Goal: Information Seeking & Learning: Check status

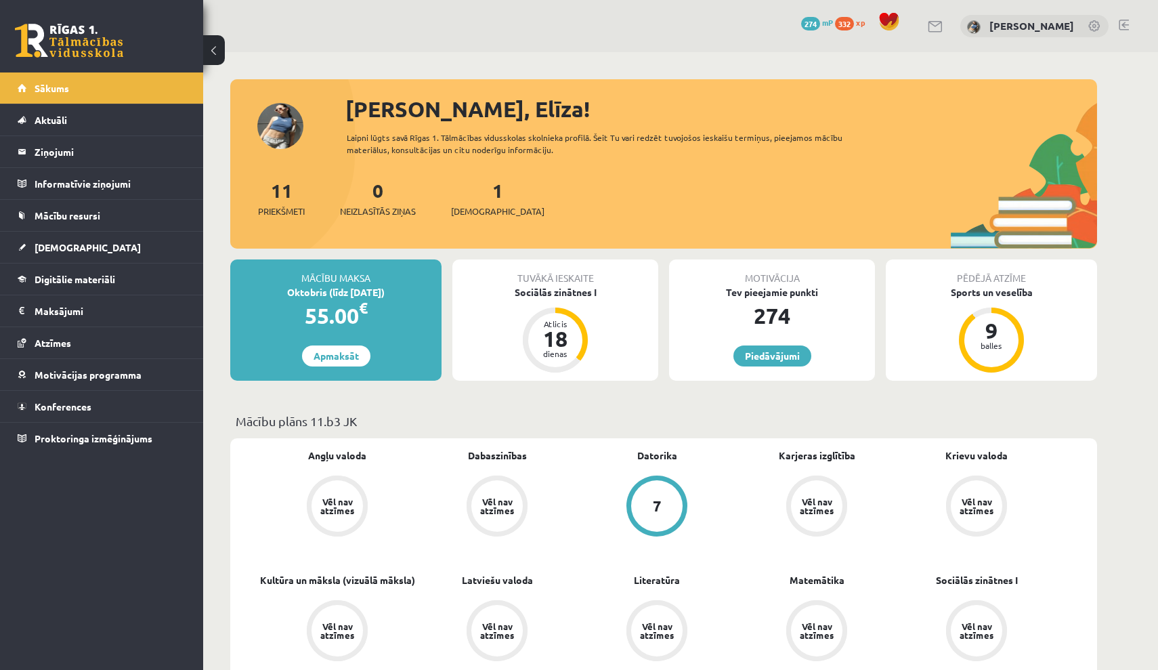
scroll to position [156, 0]
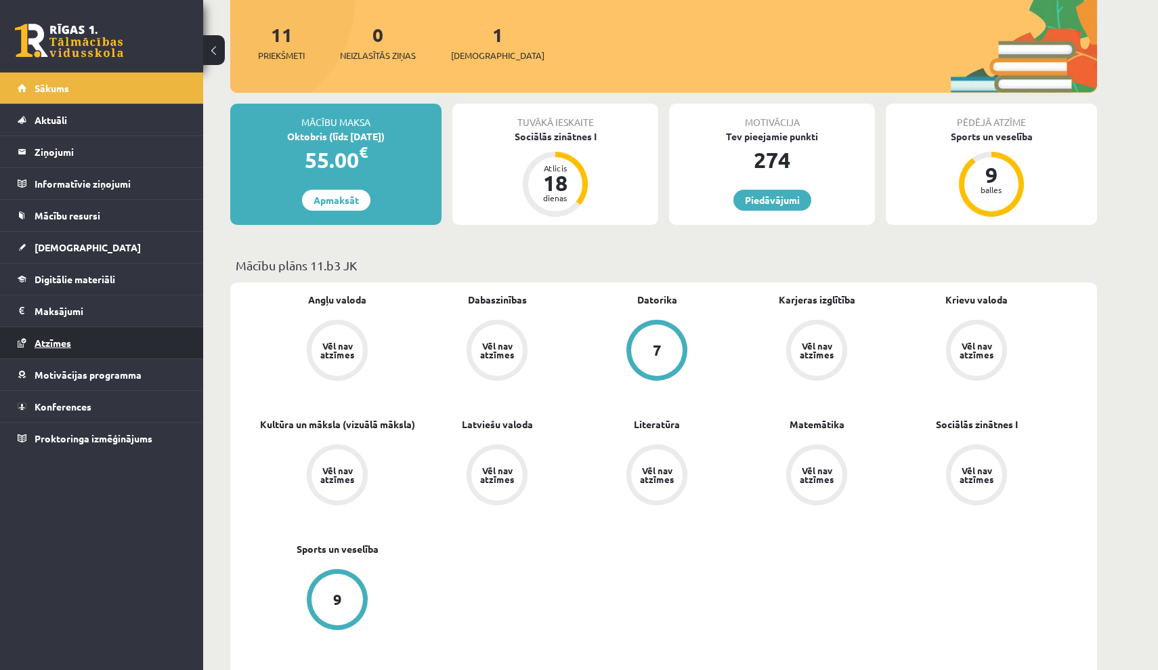
click at [112, 349] on link "Atzīmes" at bounding box center [102, 342] width 169 height 31
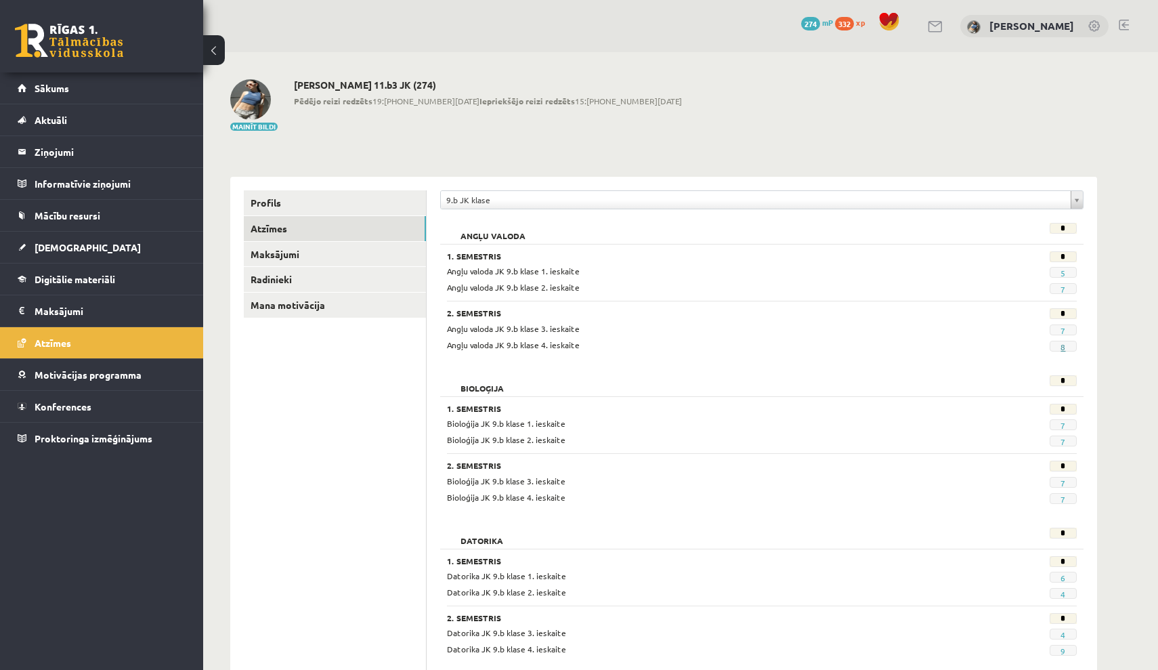
click at [1064, 345] on link "8" at bounding box center [1062, 346] width 5 height 11
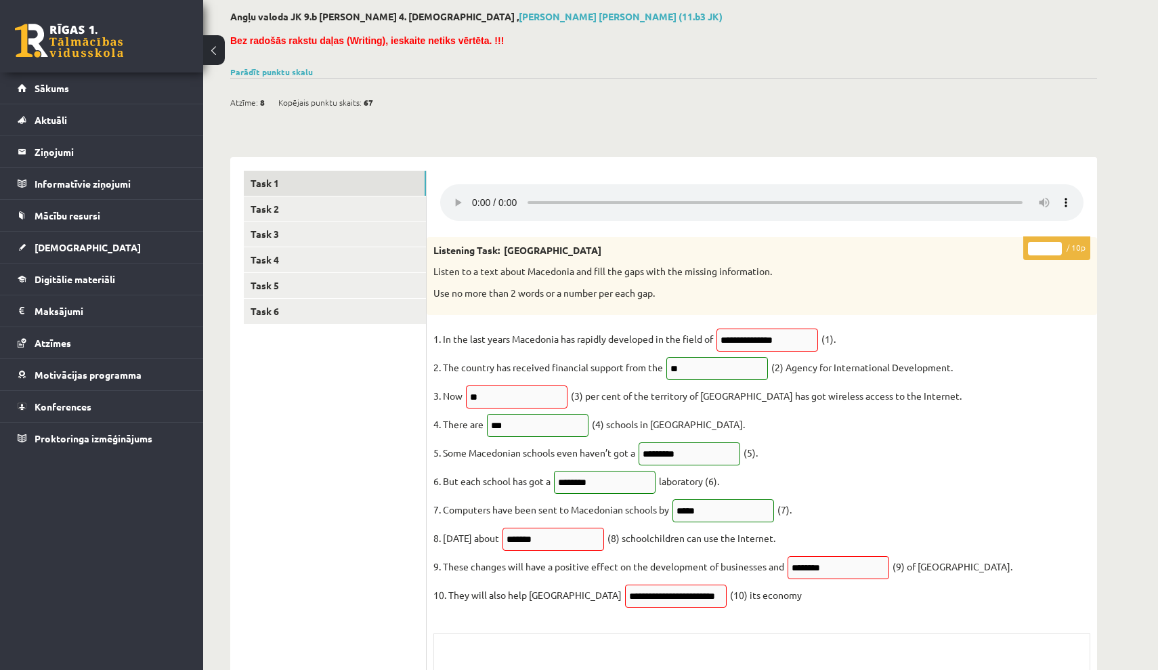
scroll to position [69, 0]
click at [347, 204] on link "Task 2" at bounding box center [335, 208] width 182 height 25
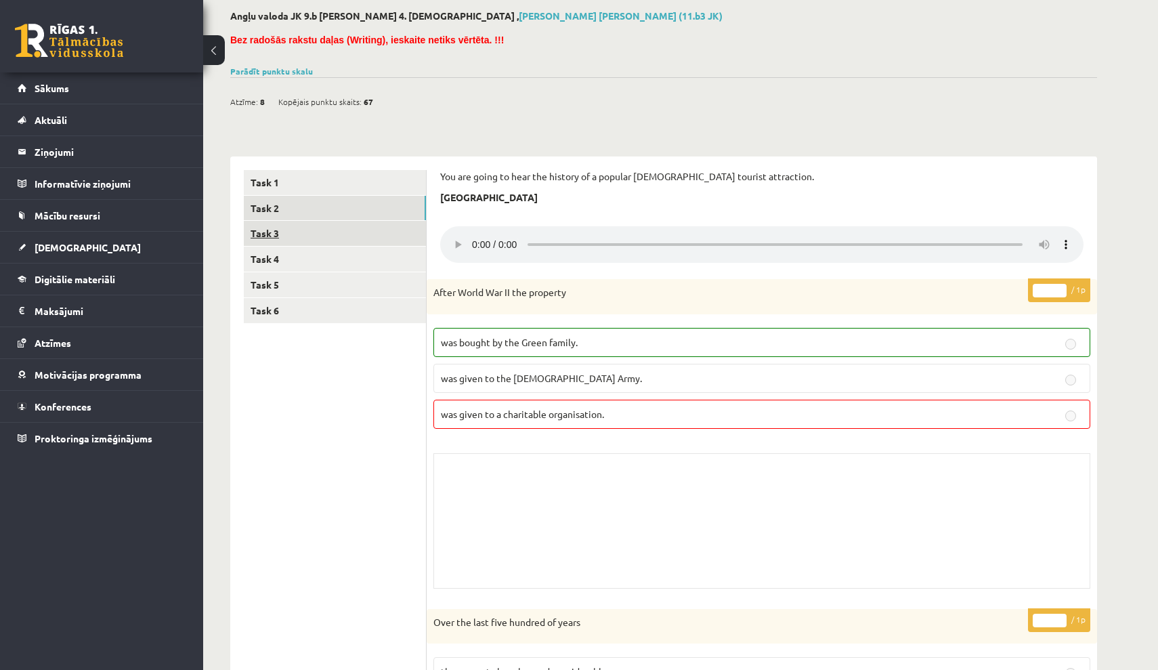
click at [353, 238] on link "Task 3" at bounding box center [335, 233] width 182 height 25
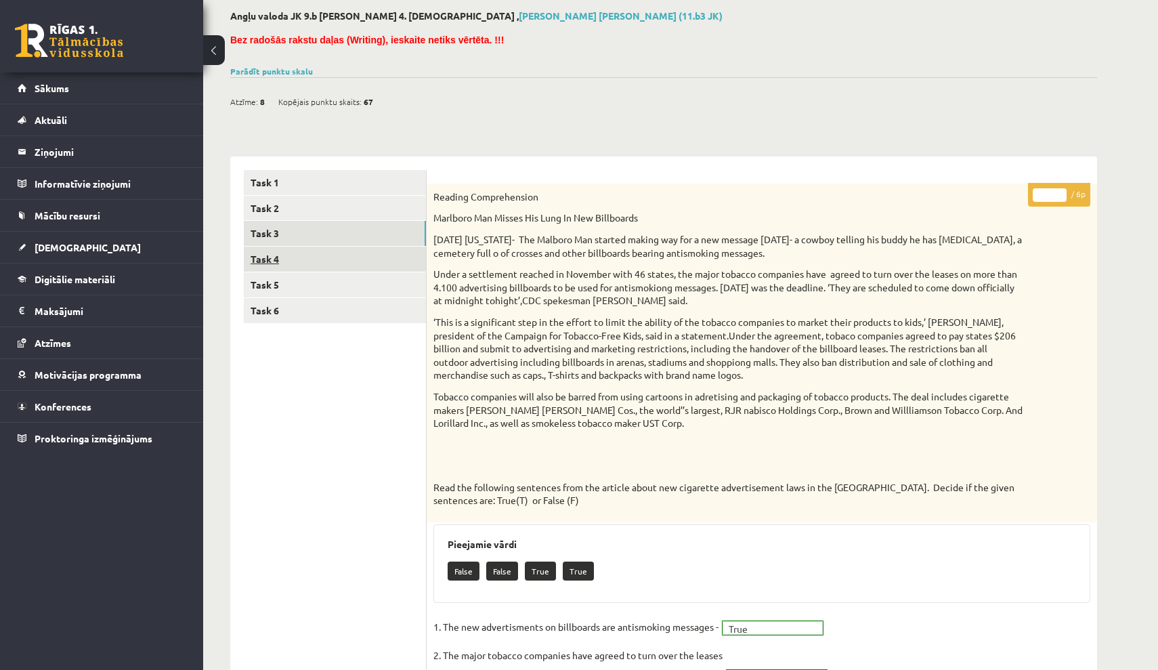
click at [369, 251] on link "Task 4" at bounding box center [335, 258] width 182 height 25
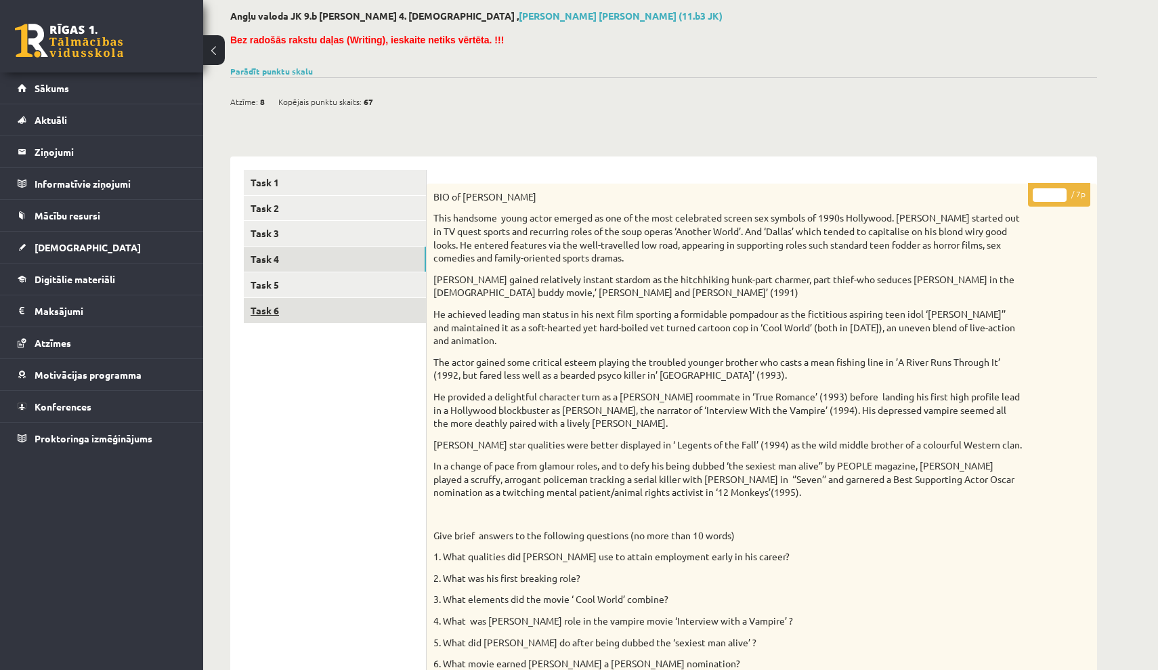
scroll to position [0, 0]
click at [369, 280] on link "Task 5" at bounding box center [335, 284] width 182 height 25
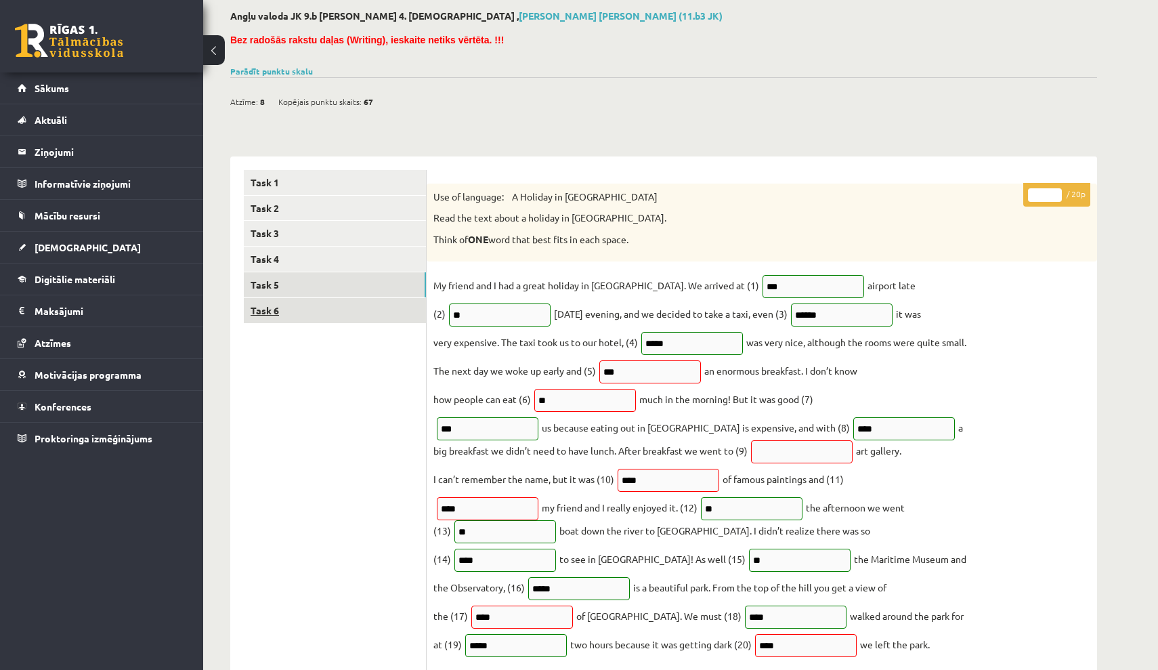
click at [365, 301] on link "Task 6" at bounding box center [335, 310] width 182 height 25
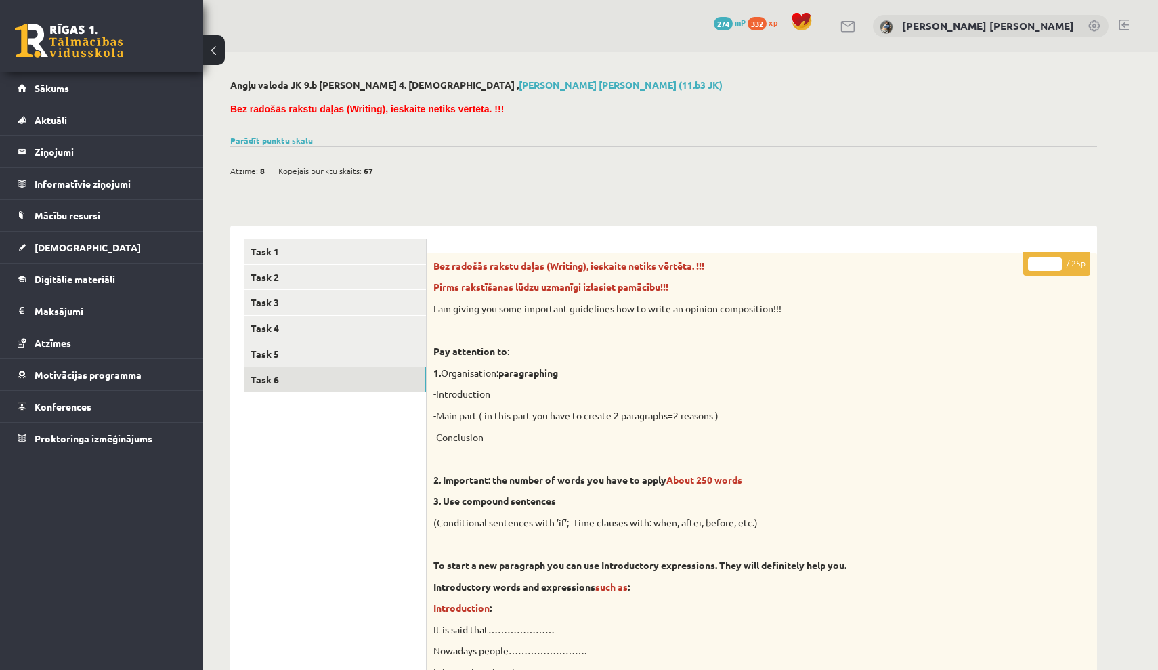
click at [213, 47] on button at bounding box center [214, 50] width 22 height 30
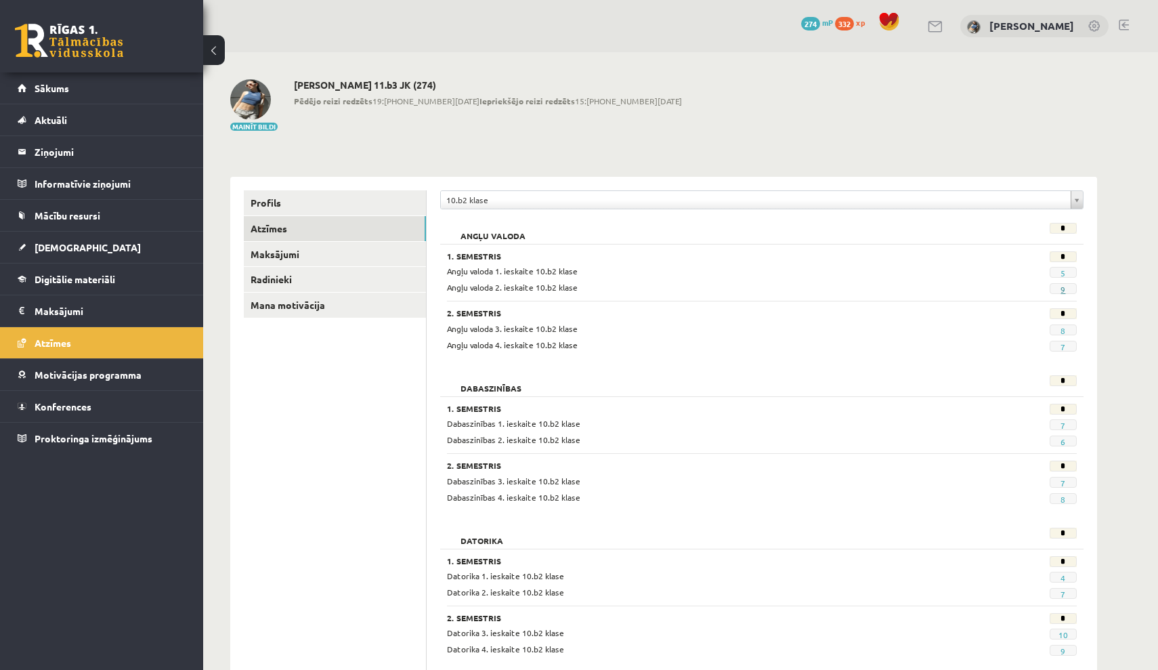
click at [1063, 288] on link "9" at bounding box center [1062, 289] width 5 height 11
click at [88, 79] on link "Sākums" at bounding box center [102, 87] width 169 height 31
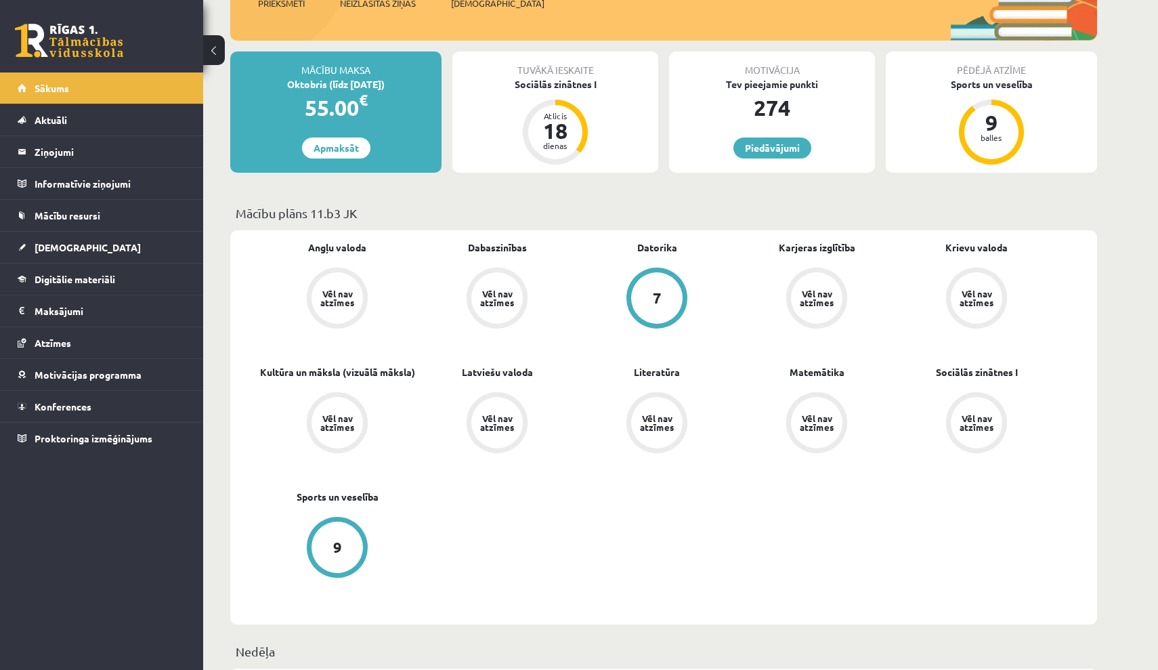
scroll to position [209, 0]
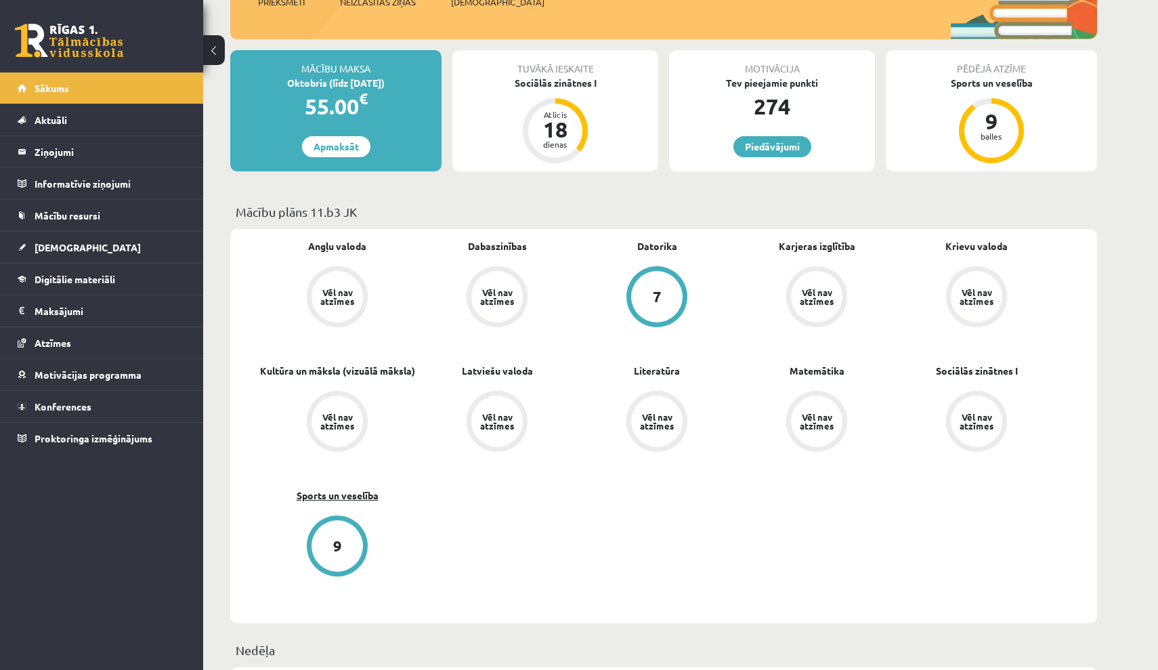
click at [354, 493] on link "Sports un veselība" at bounding box center [338, 495] width 82 height 14
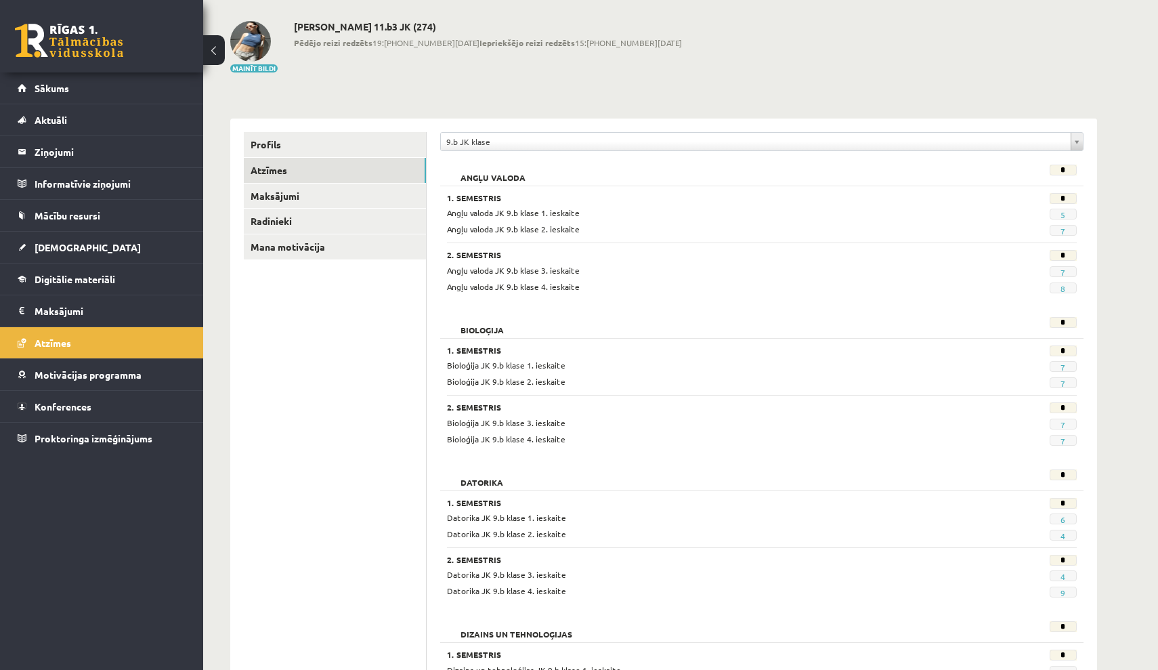
scroll to position [57, 0]
click at [1065, 230] on link "7" at bounding box center [1062, 232] width 5 height 11
click at [373, 151] on link "Profils" at bounding box center [335, 145] width 182 height 25
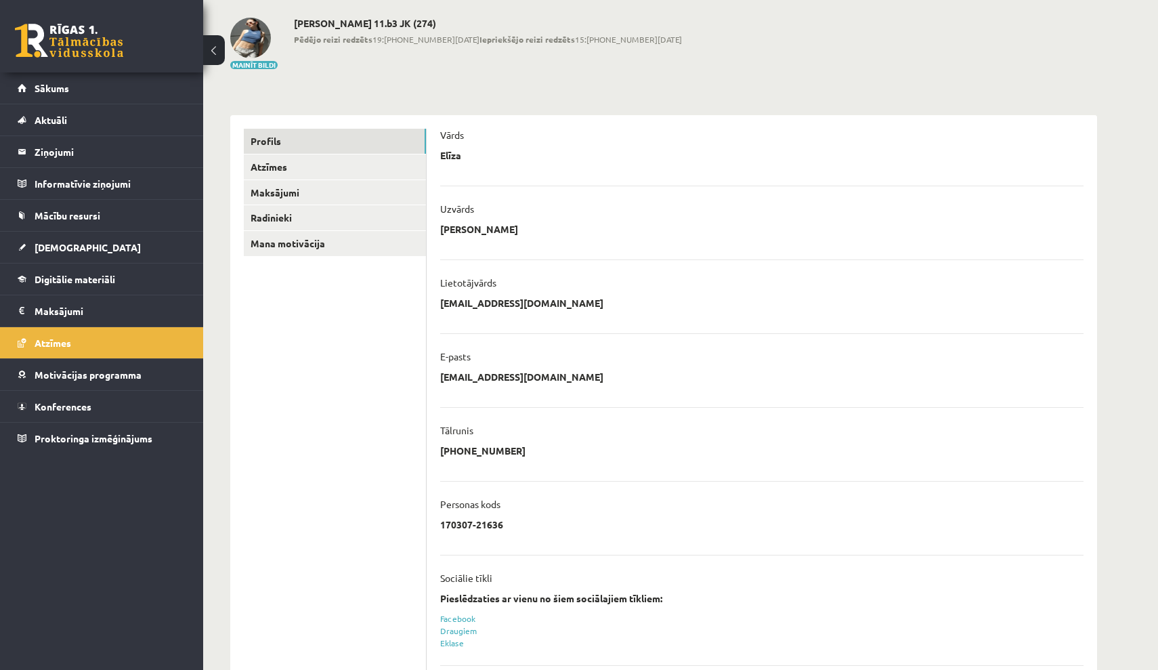
scroll to position [63, 0]
click at [117, 85] on link "Sākums" at bounding box center [102, 87] width 169 height 31
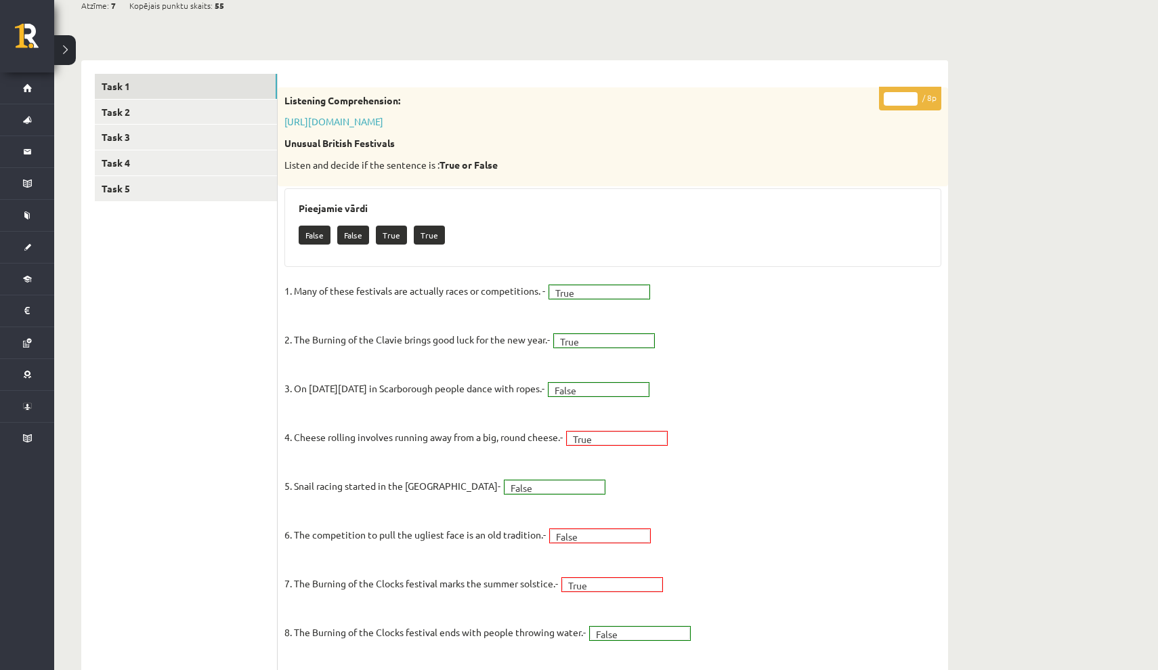
scroll to position [163, 0]
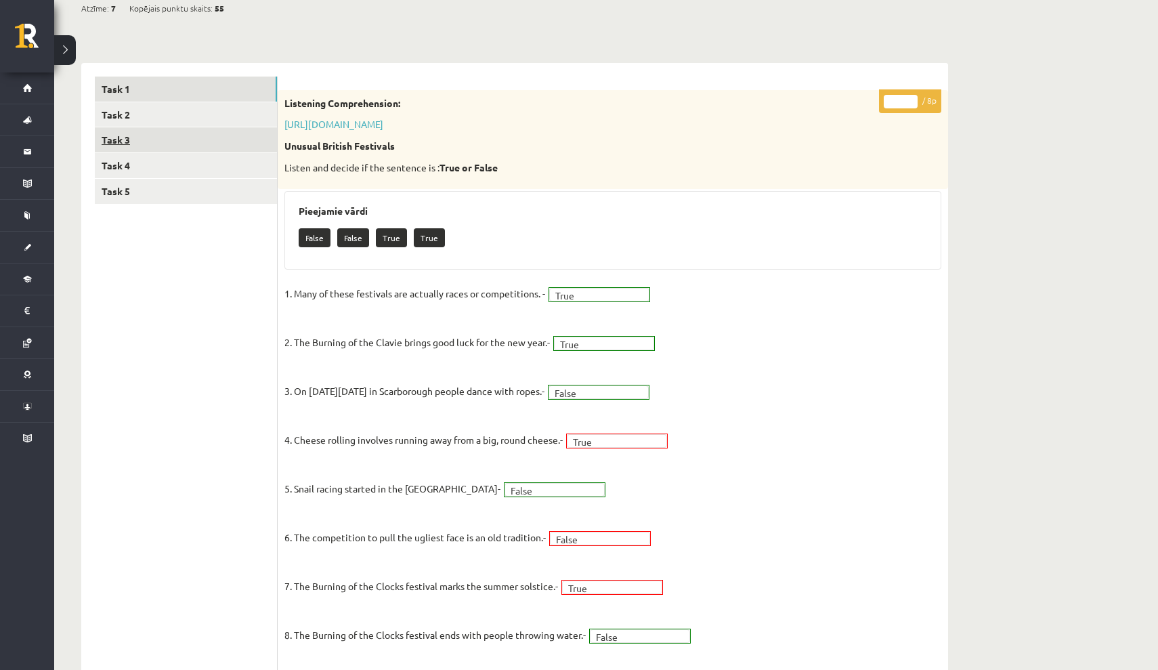
click at [196, 136] on link "Task 3" at bounding box center [186, 139] width 182 height 25
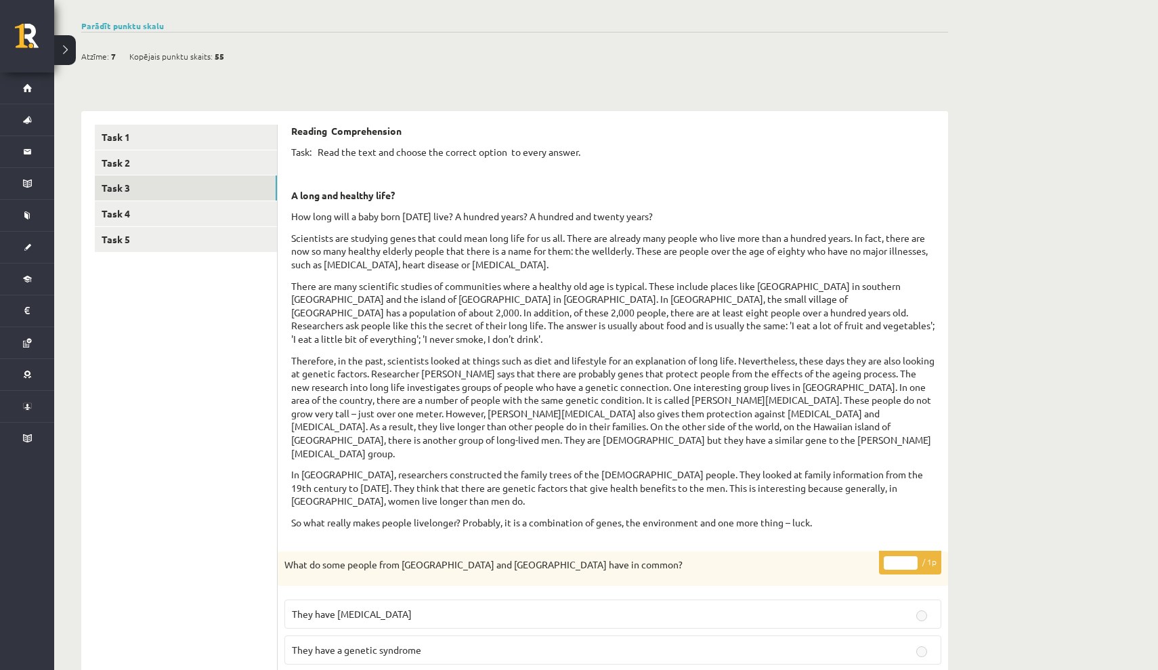
scroll to position [115, 0]
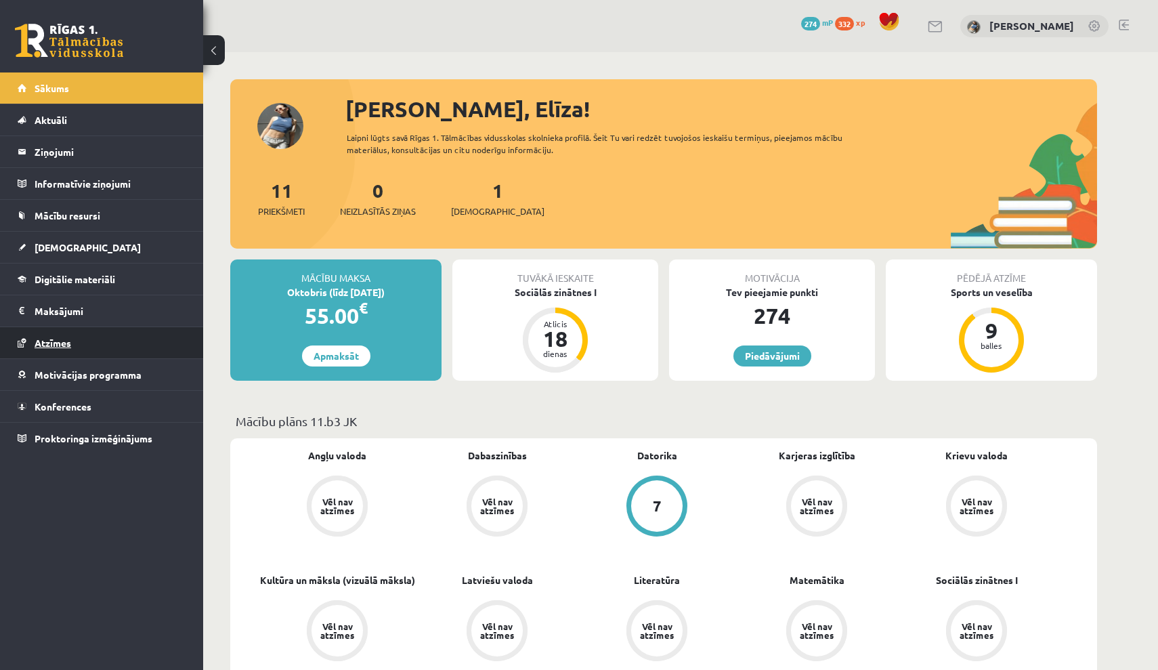
click at [108, 342] on link "Atzīmes" at bounding box center [102, 342] width 169 height 31
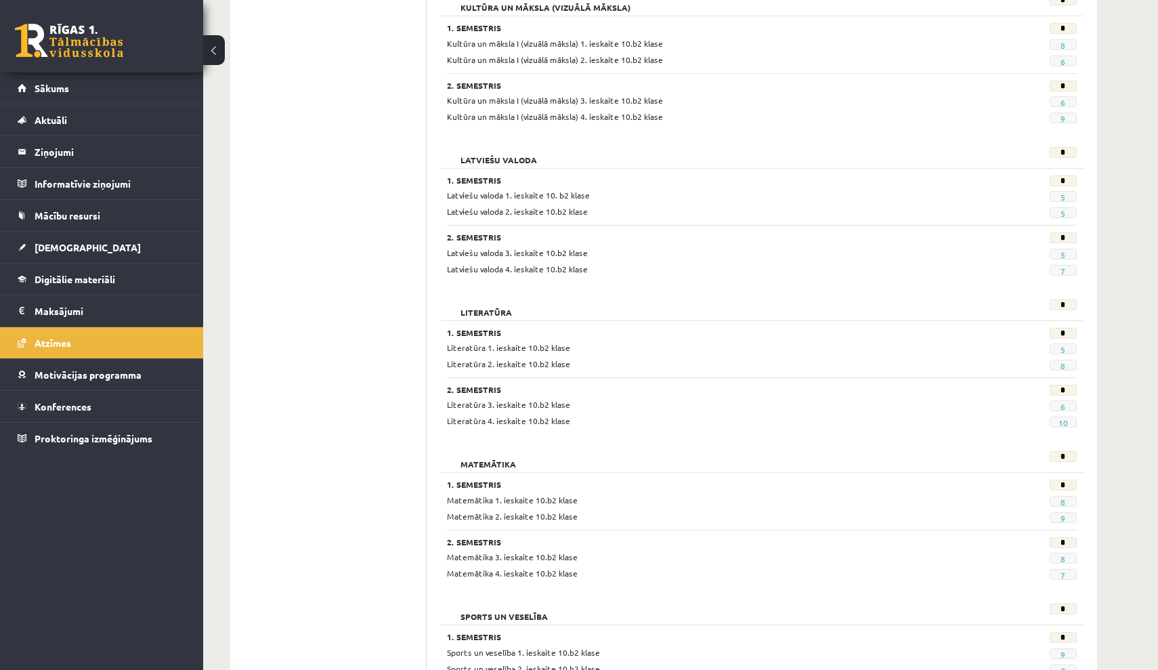
scroll to position [837, 0]
click at [1064, 192] on link "5" at bounding box center [1062, 197] width 5 height 11
click at [100, 91] on link "Sākums" at bounding box center [102, 87] width 169 height 31
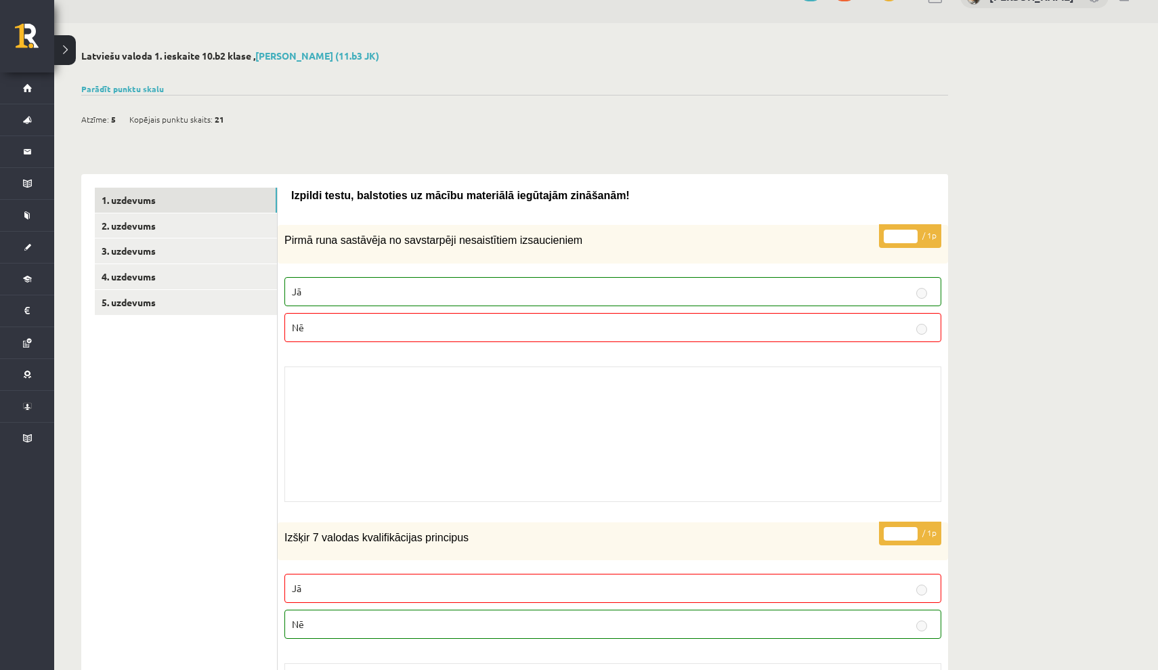
scroll to position [30, 0]
click at [228, 230] on link "2. uzdevums" at bounding box center [186, 225] width 182 height 25
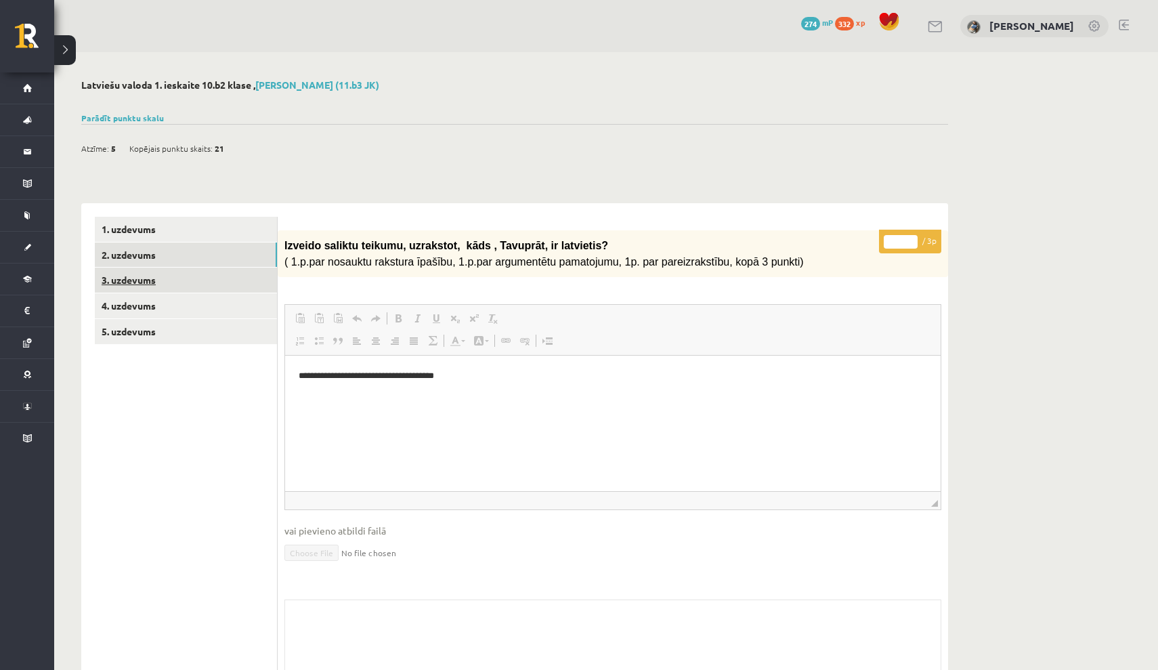
click at [232, 272] on link "3. uzdevums" at bounding box center [186, 279] width 182 height 25
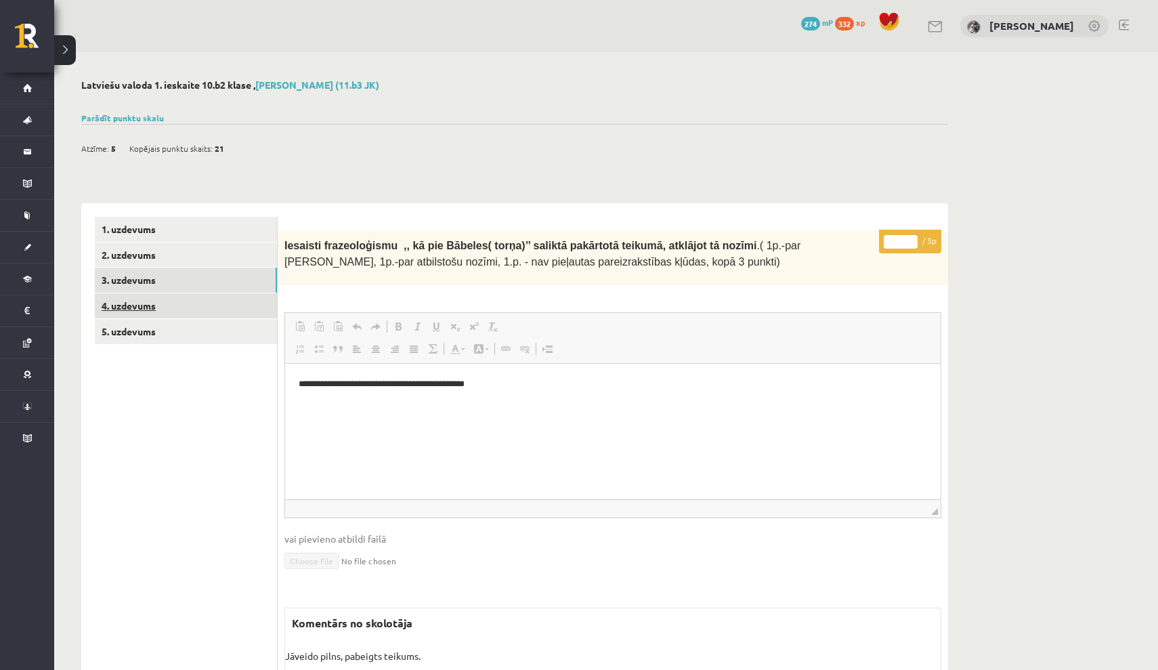
click at [232, 307] on link "4. uzdevums" at bounding box center [186, 305] width 182 height 25
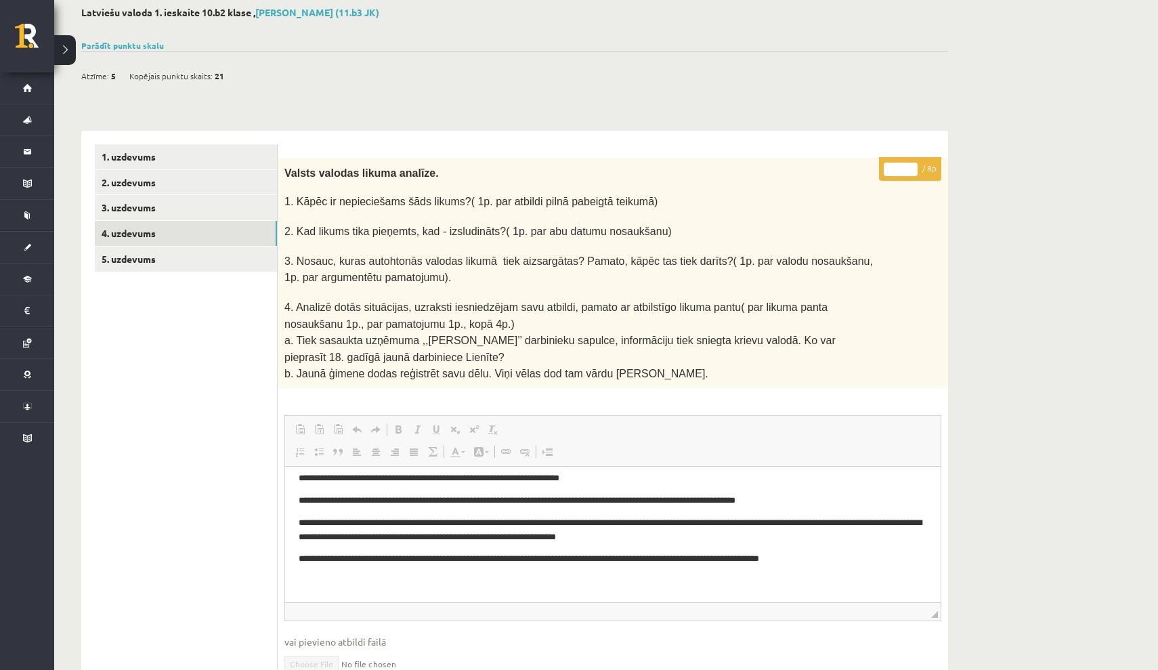
scroll to position [26, 0]
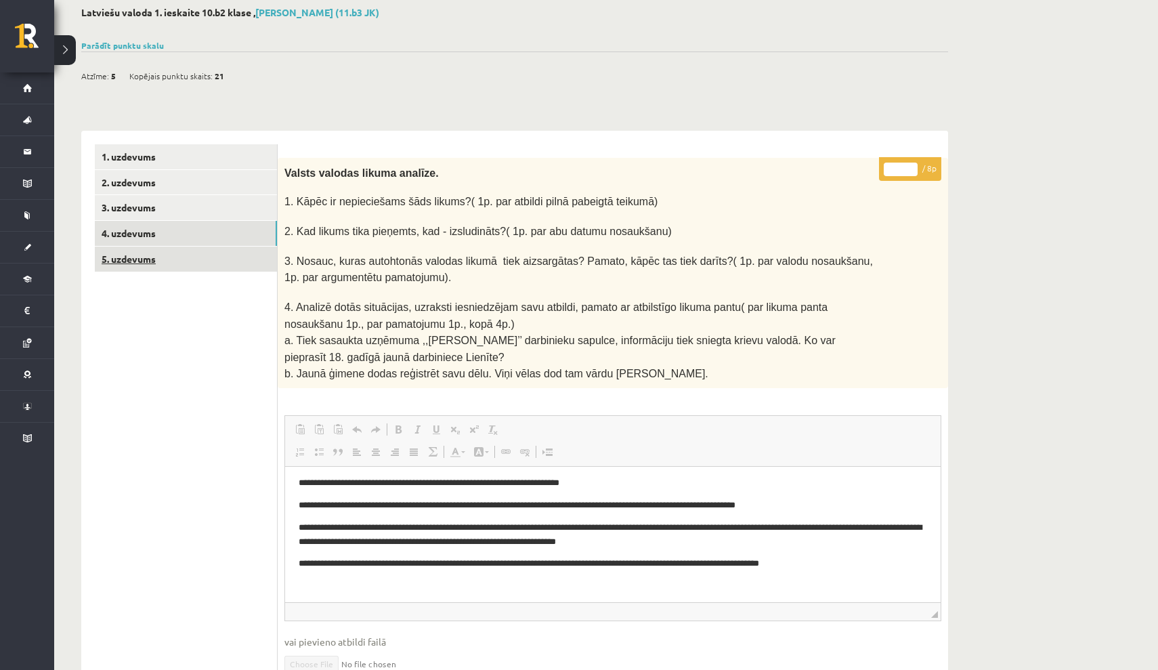
click at [215, 265] on link "5. uzdevums" at bounding box center [186, 258] width 182 height 25
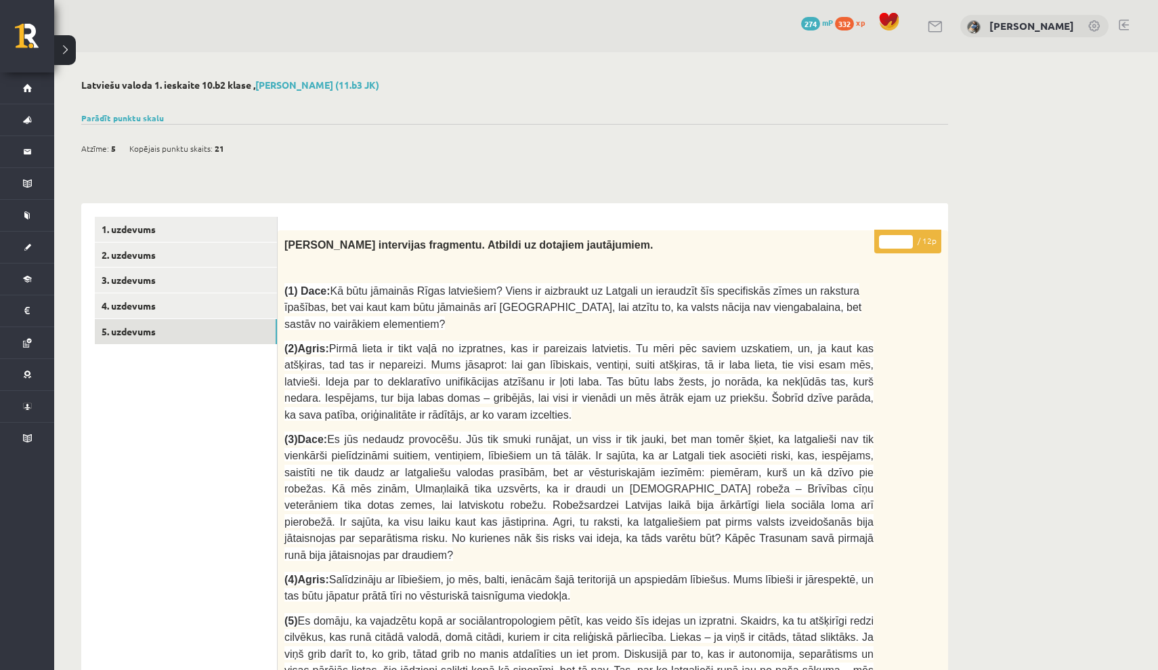
scroll to position [0, 0]
click at [229, 328] on link "5. uzdevums" at bounding box center [186, 331] width 182 height 25
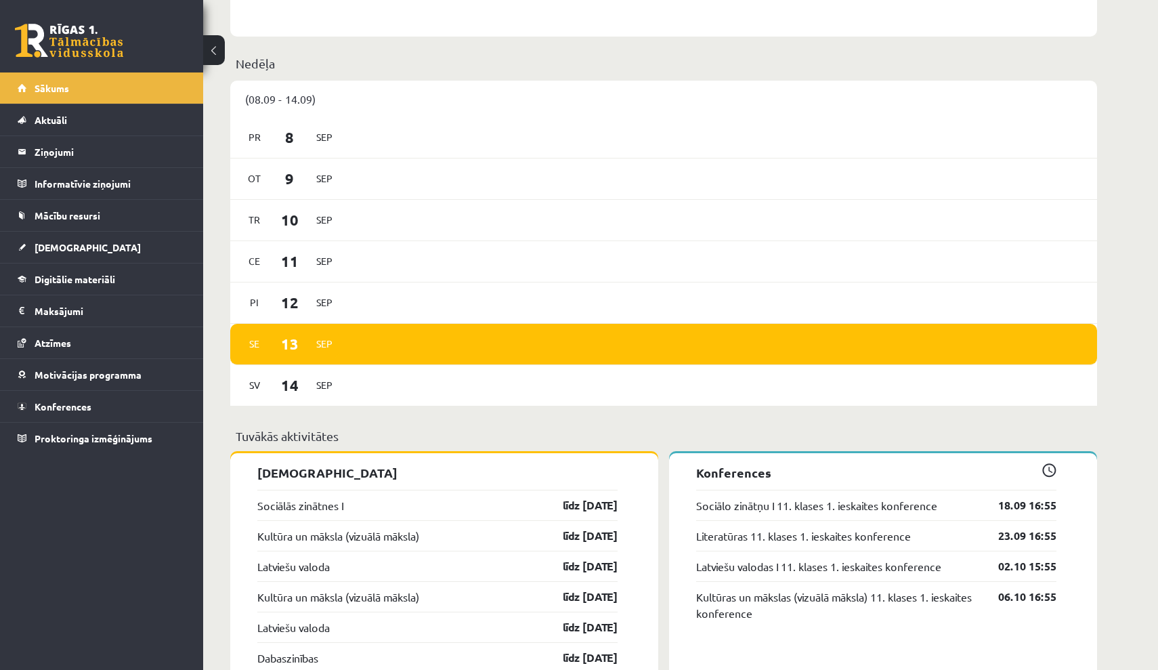
scroll to position [796, 0]
